Goal: Information Seeking & Learning: Learn about a topic

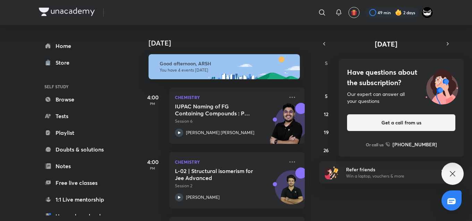
click at [382, 84] on h4 "Have questions about the subscription?" at bounding box center [401, 77] width 108 height 21
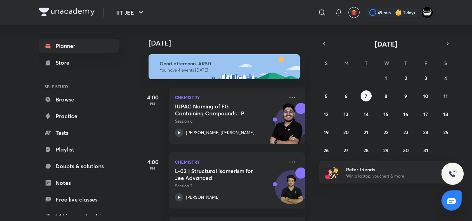
click at [325, 36] on div "[DATE] Good afternoon, ARSH You have 4 events [DATE] 4:00 PM Chemistry IUPAC Na…" at bounding box center [305, 123] width 332 height 196
click at [366, 202] on div "[DATE] Good afternoon, ARSH You have 4 events [DATE] 4:00 PM Chemistry IUPAC Na…" at bounding box center [305, 123] width 332 height 196
